Goal: Task Accomplishment & Management: Manage account settings

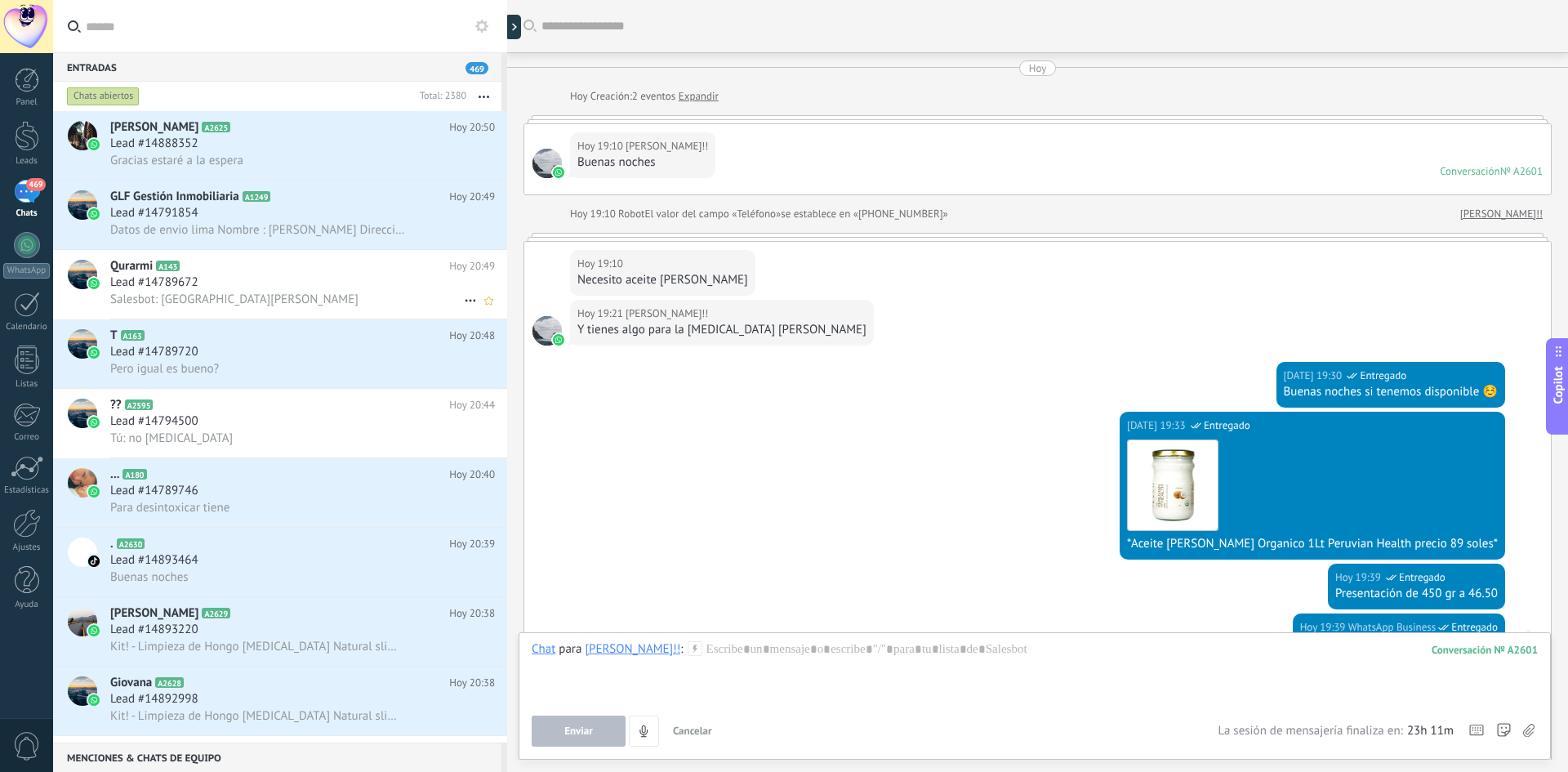
scroll to position [1134, 0]
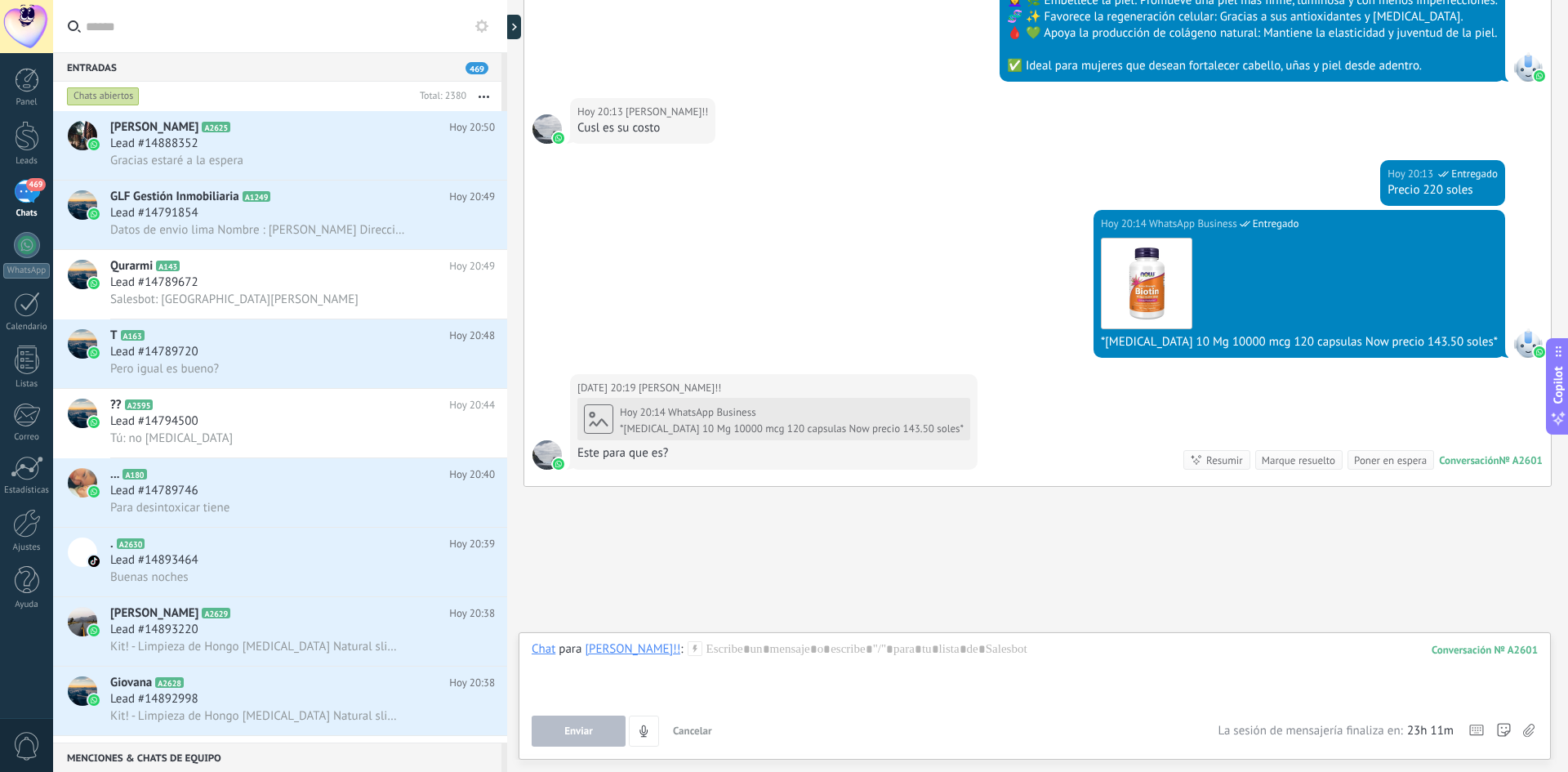
click at [29, 203] on div "469" at bounding box center [27, 191] width 26 height 23
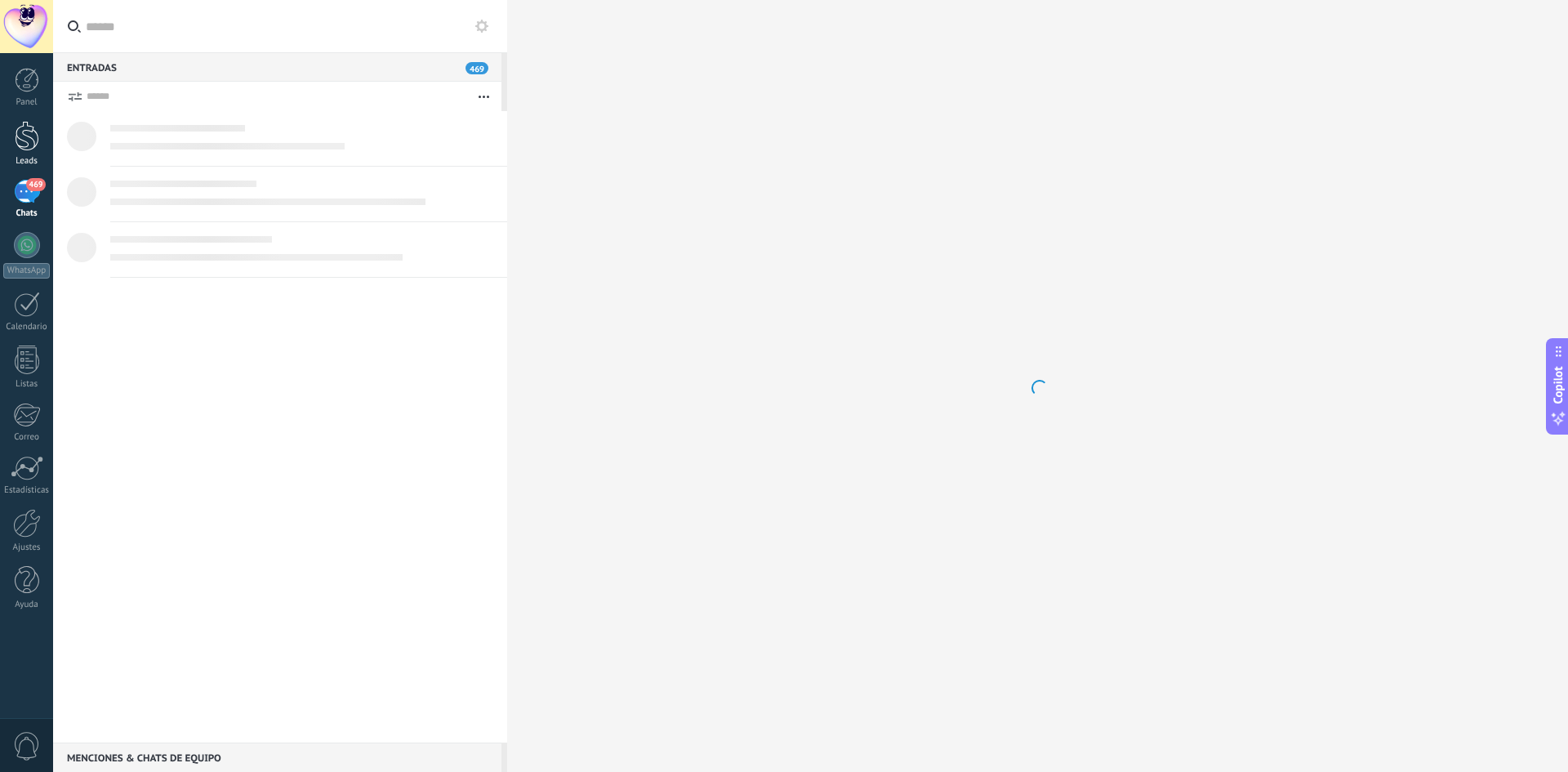
click at [23, 147] on div at bounding box center [27, 136] width 24 height 30
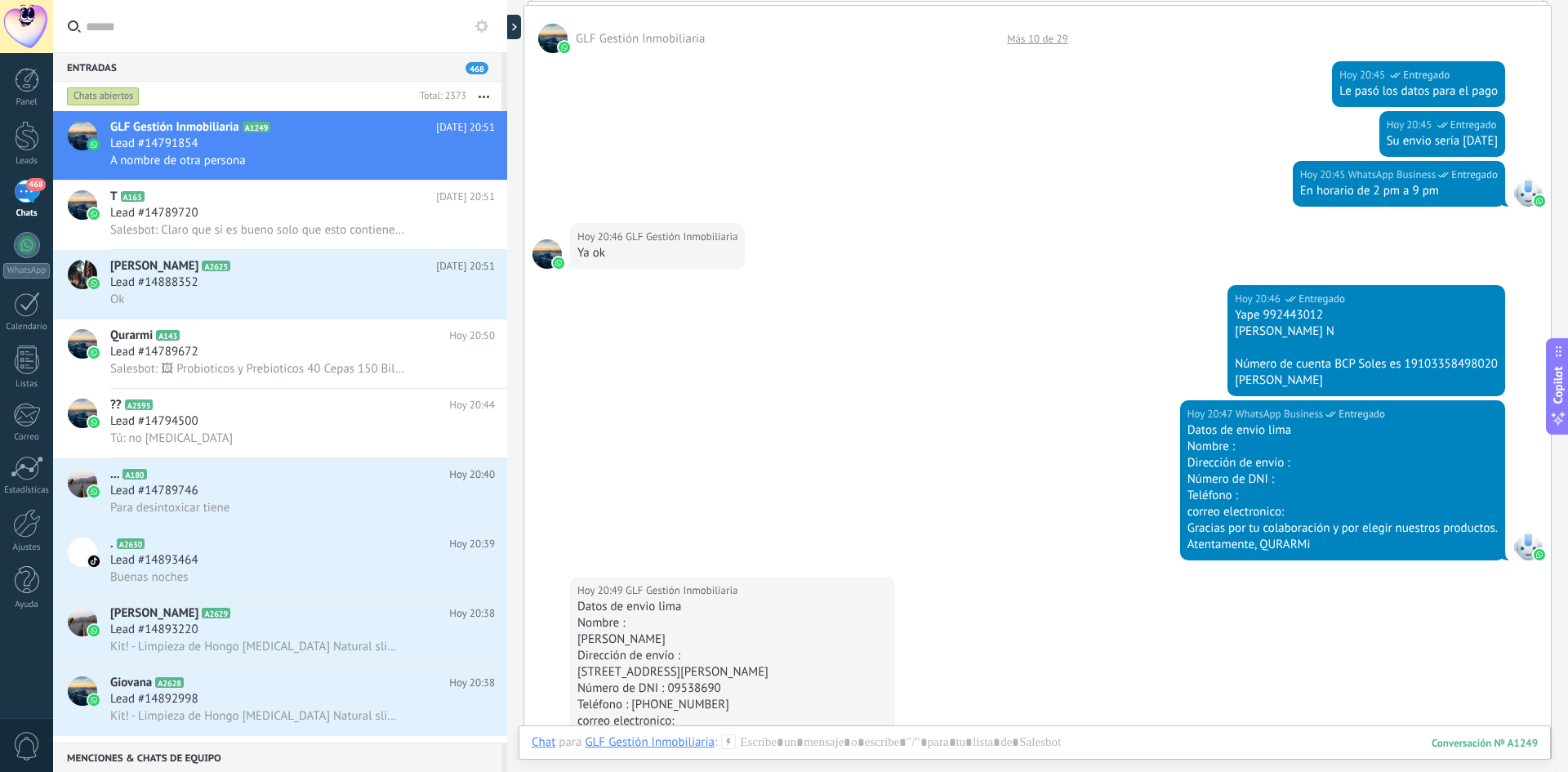
scroll to position [1211, 0]
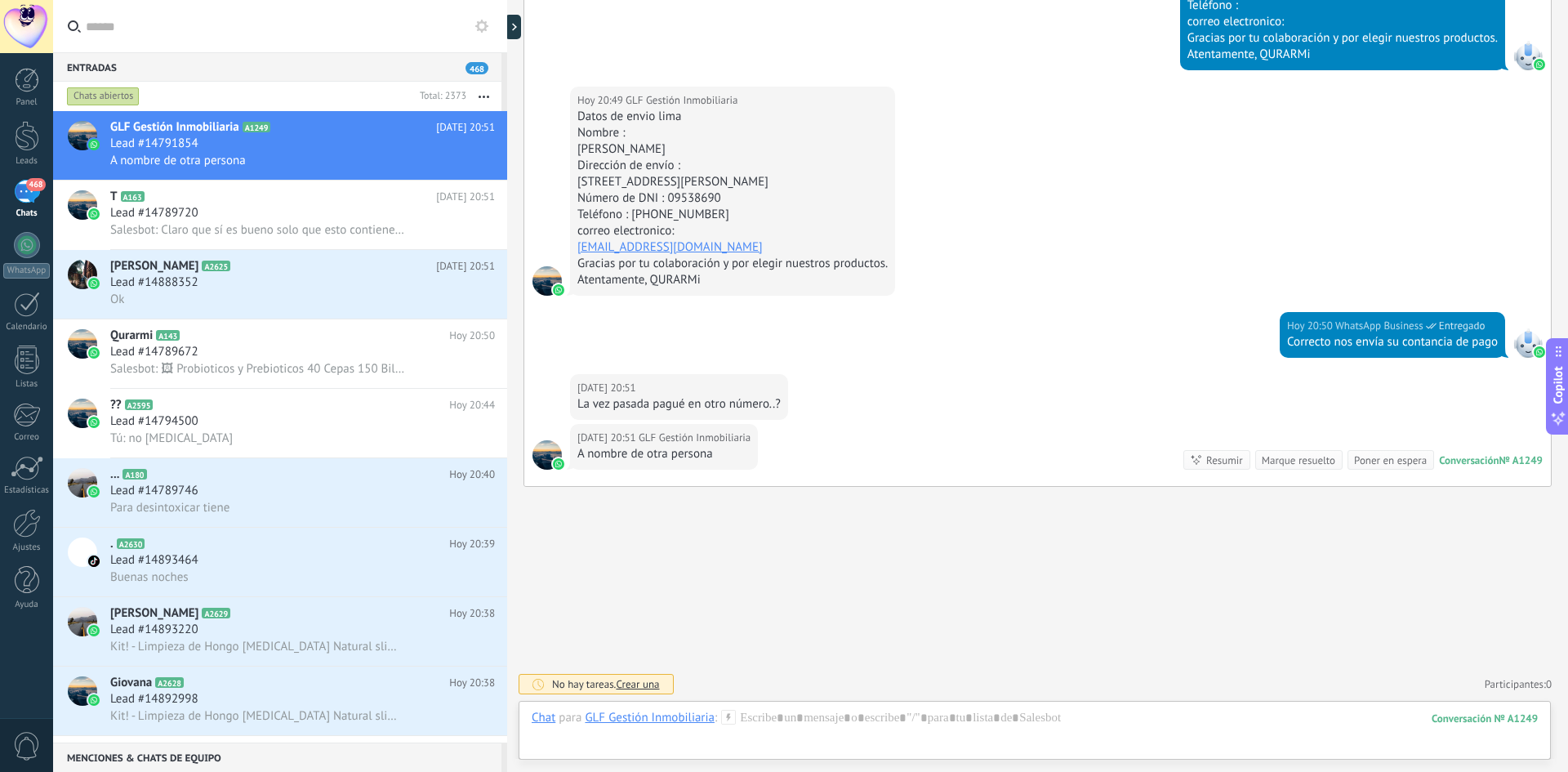
click at [694, 451] on div "A nombre de otra persona" at bounding box center [663, 454] width 173 height 17
click at [724, 451] on div "A nombre de otra persona" at bounding box center [663, 454] width 173 height 17
drag, startPoint x: 687, startPoint y: 459, endPoint x: 615, endPoint y: 459, distance: 72.0
click at [615, 460] on div "[DATE] 20:51 GLF Gestión Inmobiliaria A nombre de otra persona Conversación № A…" at bounding box center [1037, 455] width 1027 height 62
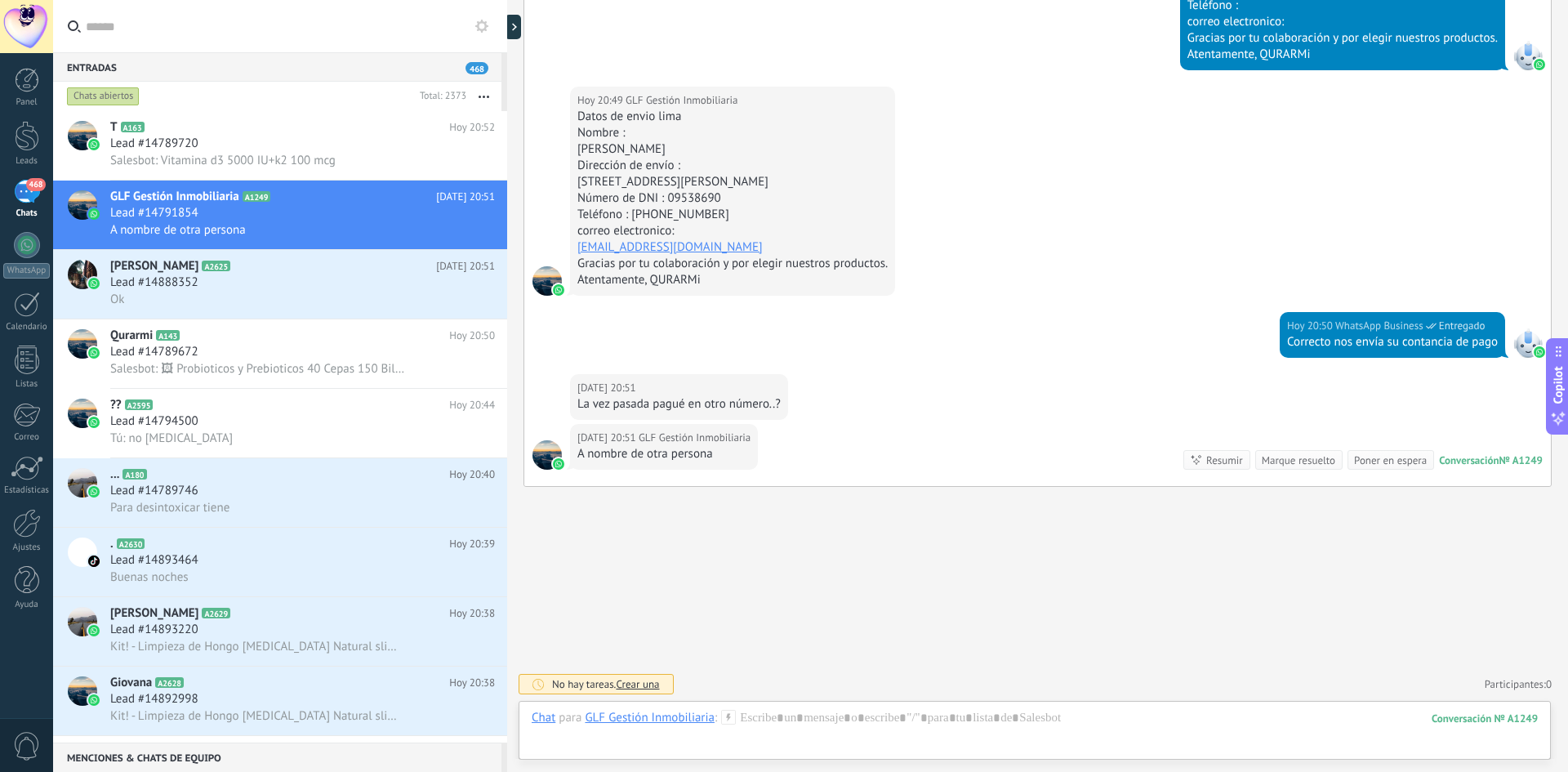
click at [866, 376] on div "[DATE] 20:51 GLF Gestión Inmobiliaria La vez pasada pagué en otro número..?" at bounding box center [1037, 398] width 1027 height 50
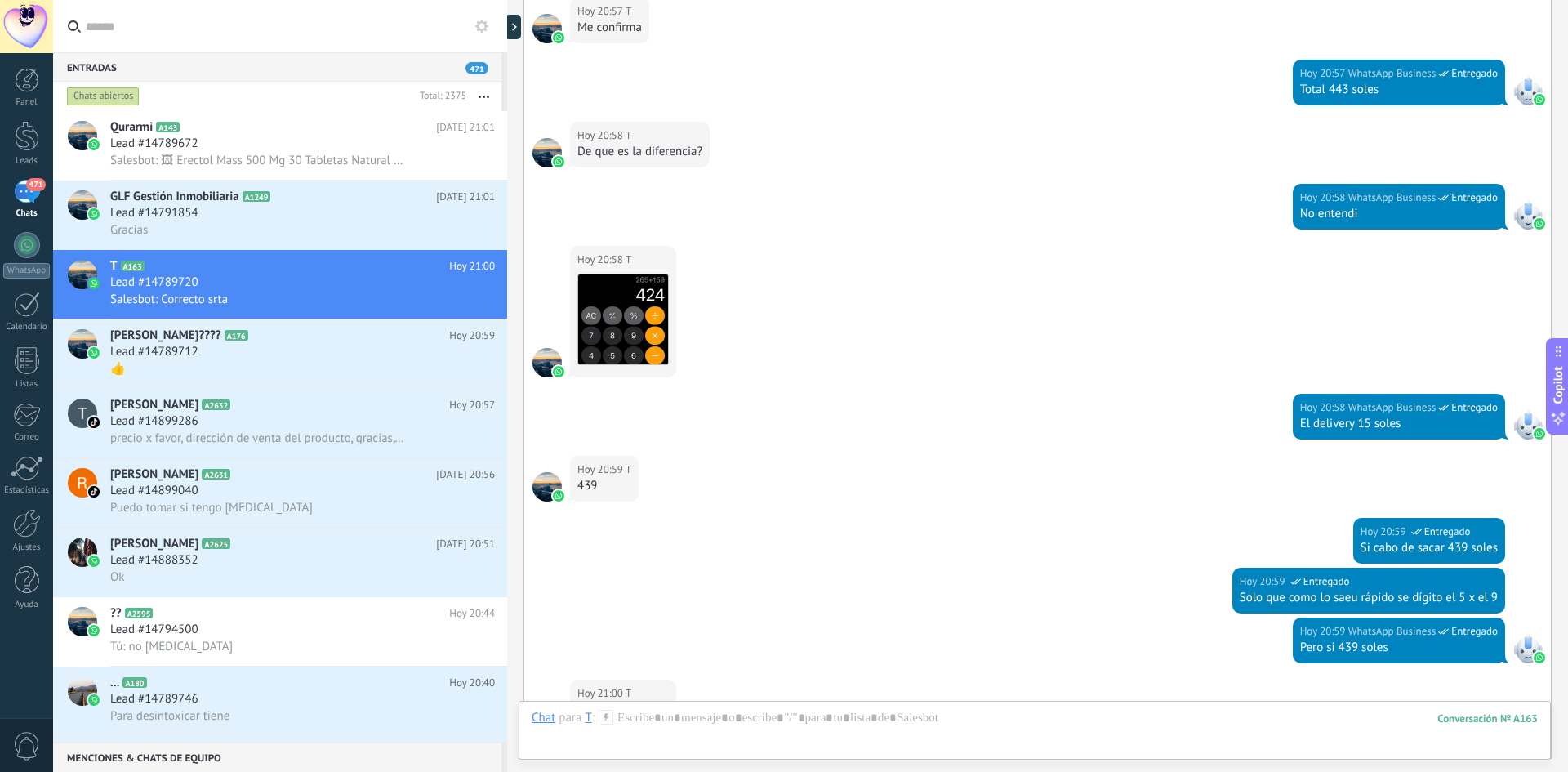
scroll to position [3493, 0]
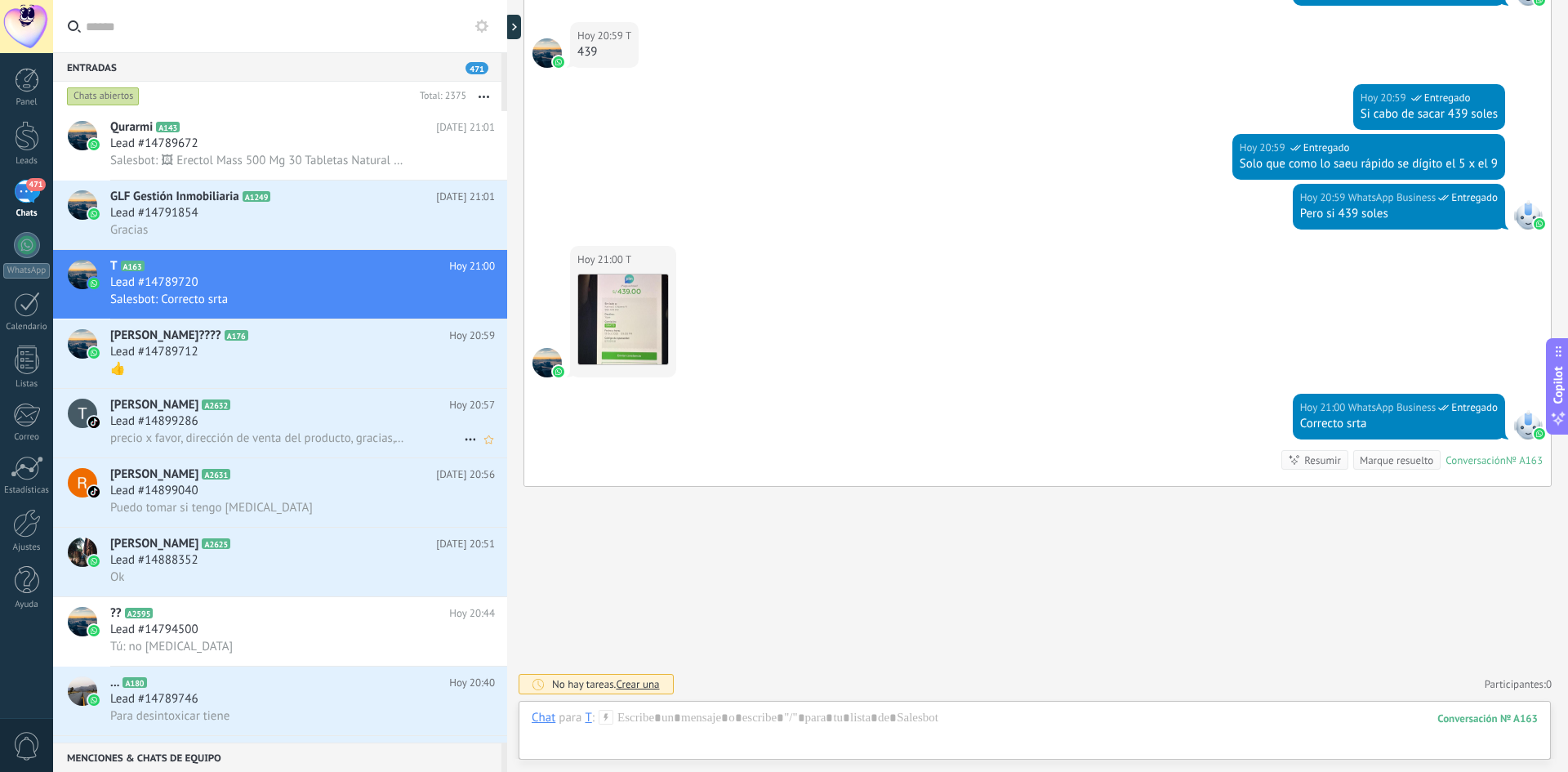
click at [172, 425] on span "Lead #14899286" at bounding box center [154, 422] width 88 height 17
